Goal: Information Seeking & Learning: Learn about a topic

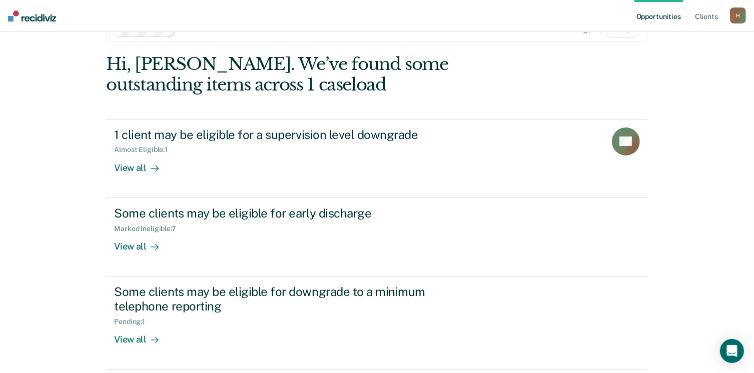
scroll to position [67, 0]
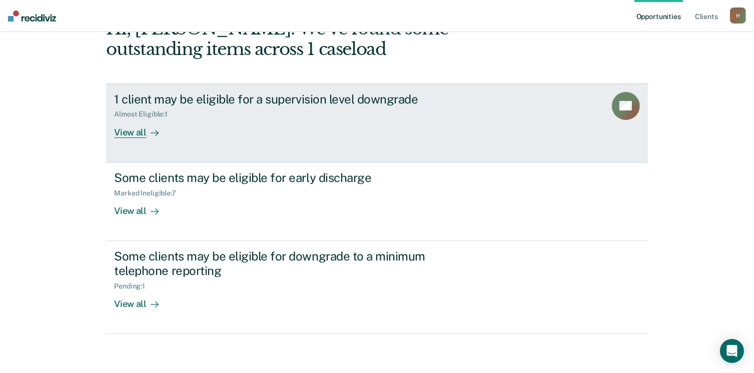
click at [124, 132] on div "View all" at bounding box center [142, 129] width 56 height 20
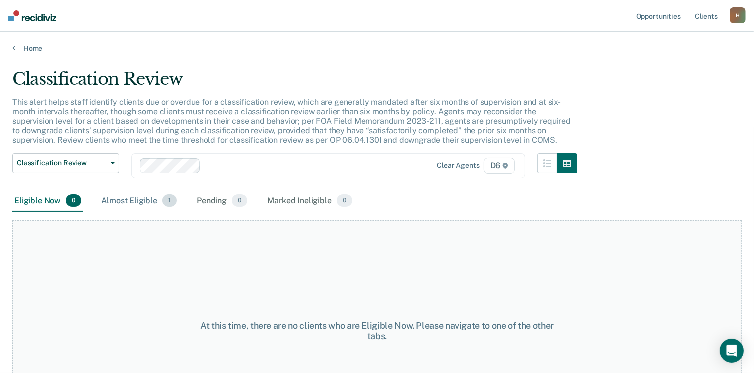
click at [147, 203] on div "Almost Eligible 1" at bounding box center [139, 202] width 80 height 22
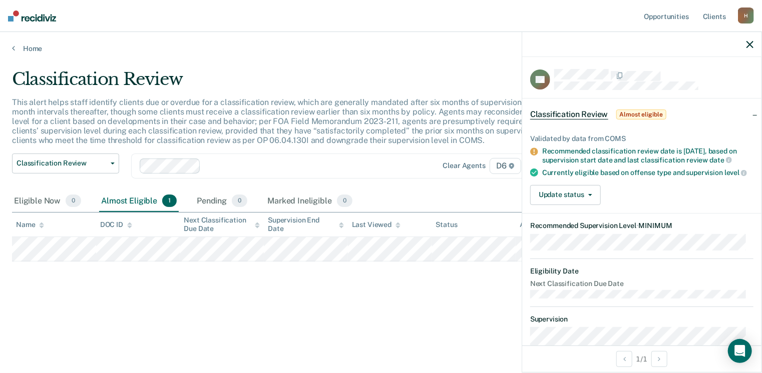
click at [280, 285] on div "Classification Review This alert helps staff identify clients due or overdue fo…" at bounding box center [381, 183] width 738 height 229
click at [751, 45] on icon "button" at bounding box center [749, 44] width 7 height 7
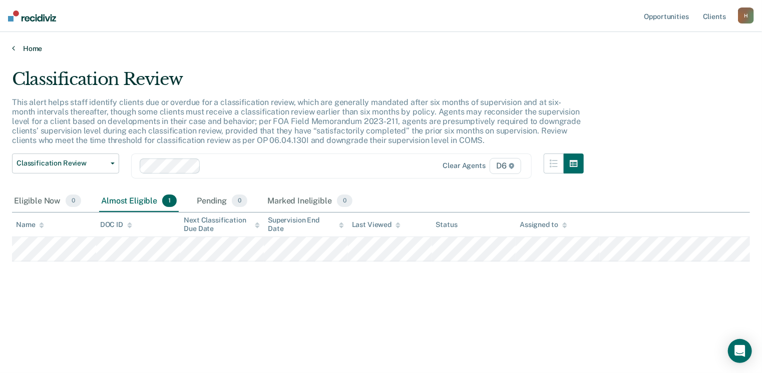
click at [16, 47] on link "Home" at bounding box center [381, 48] width 738 height 9
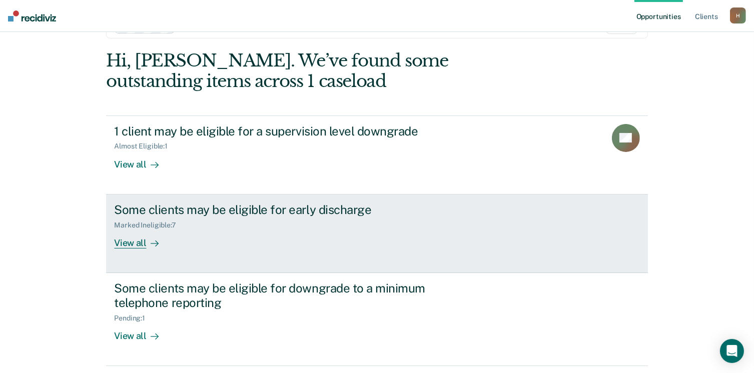
scroll to position [67, 0]
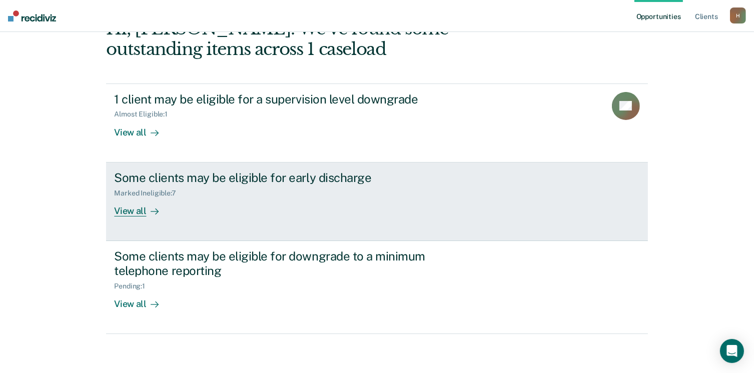
click at [135, 213] on div "View all" at bounding box center [142, 207] width 56 height 20
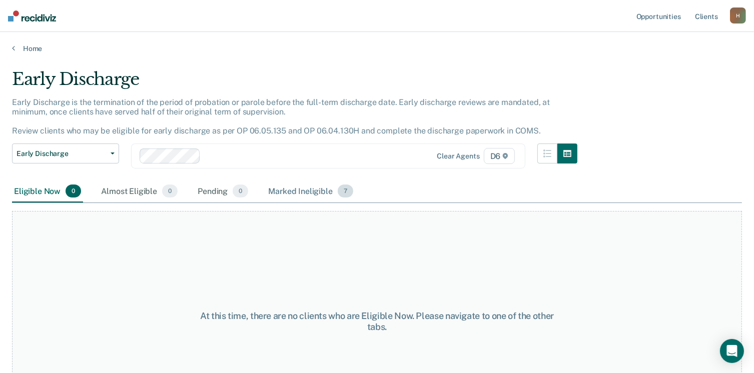
click at [312, 189] on div "Marked Ineligible 7" at bounding box center [310, 192] width 89 height 22
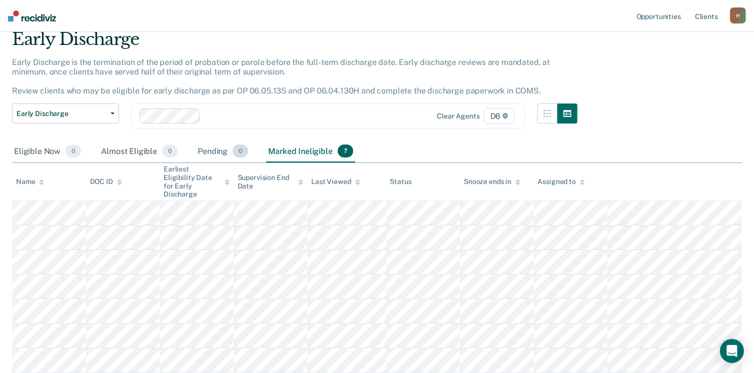
scroll to position [100, 0]
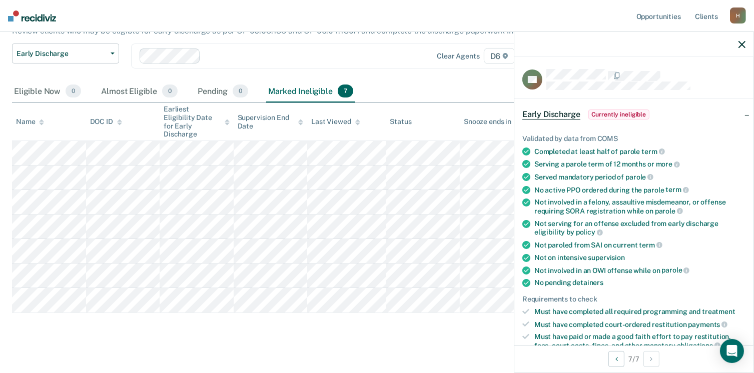
click at [357, 355] on main "Early Discharge Early Discharge is the termination of the period of probation o…" at bounding box center [377, 167] width 754 height 429
click at [741, 44] on icon "button" at bounding box center [742, 44] width 7 height 7
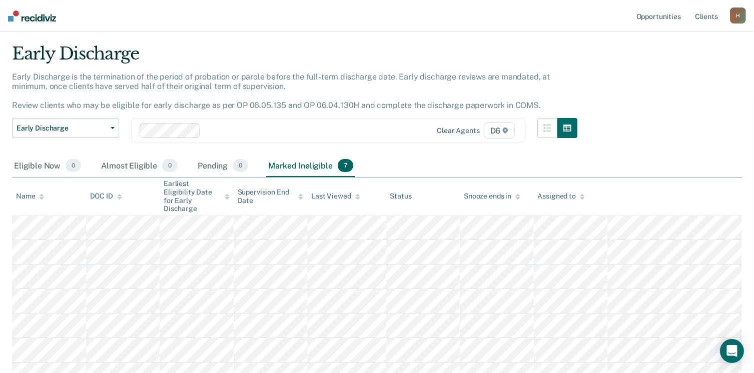
scroll to position [0, 0]
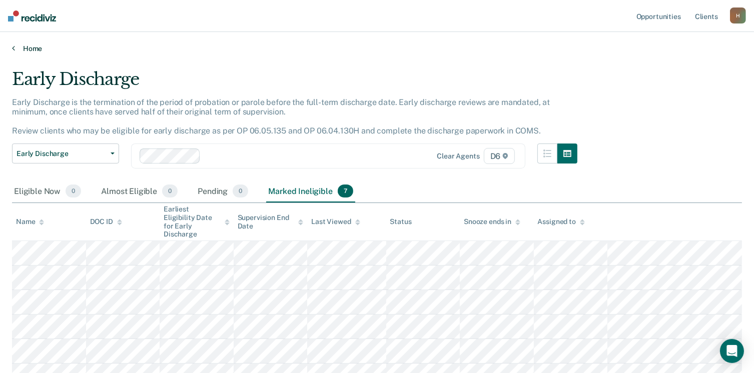
click at [14, 49] on icon at bounding box center [13, 48] width 3 height 8
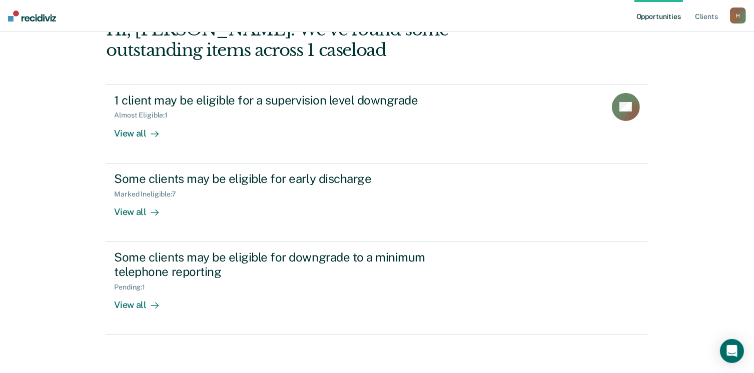
scroll to position [67, 0]
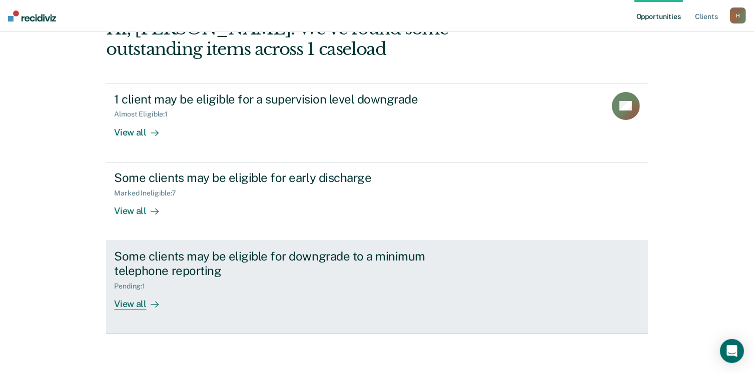
click at [208, 257] on div "Some clients may be eligible for downgrade to a minimum telephone reporting" at bounding box center [289, 263] width 351 height 29
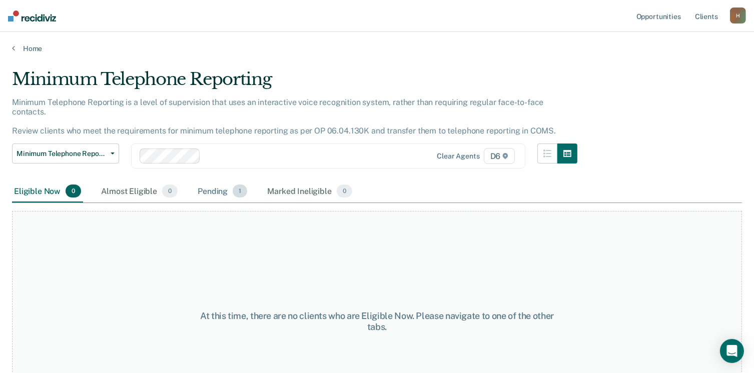
click at [214, 181] on div "Pending 1" at bounding box center [223, 192] width 54 height 22
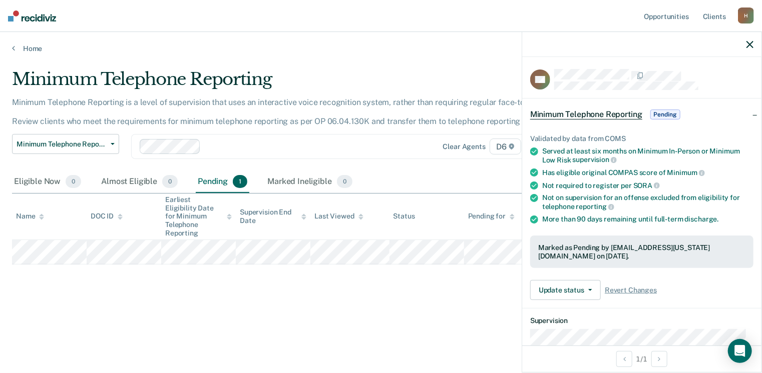
click at [746, 43] on icon "button" at bounding box center [749, 44] width 7 height 7
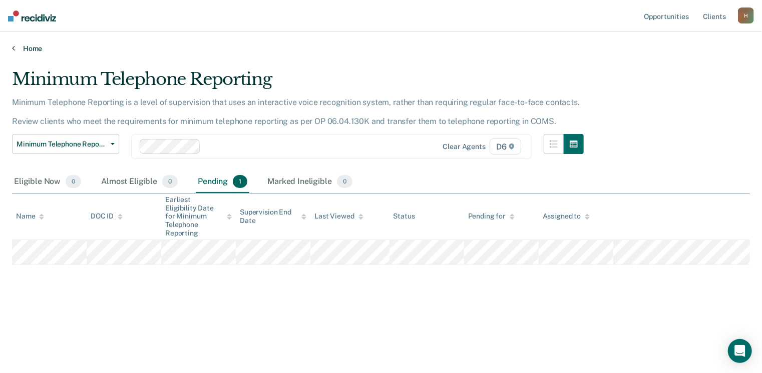
click at [13, 47] on icon at bounding box center [13, 48] width 3 height 8
